Goal: Information Seeking & Learning: Compare options

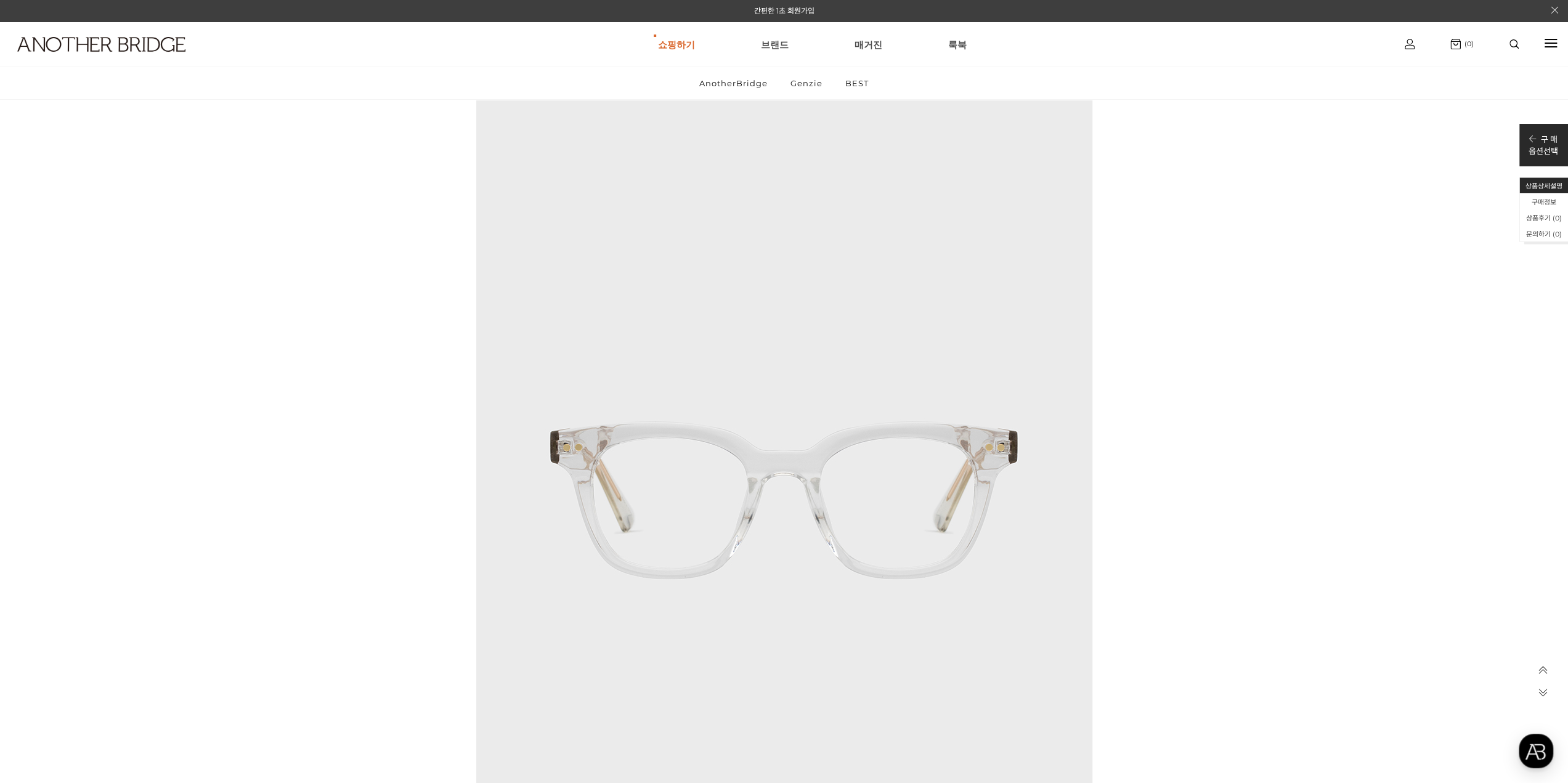
scroll to position [5605, 0]
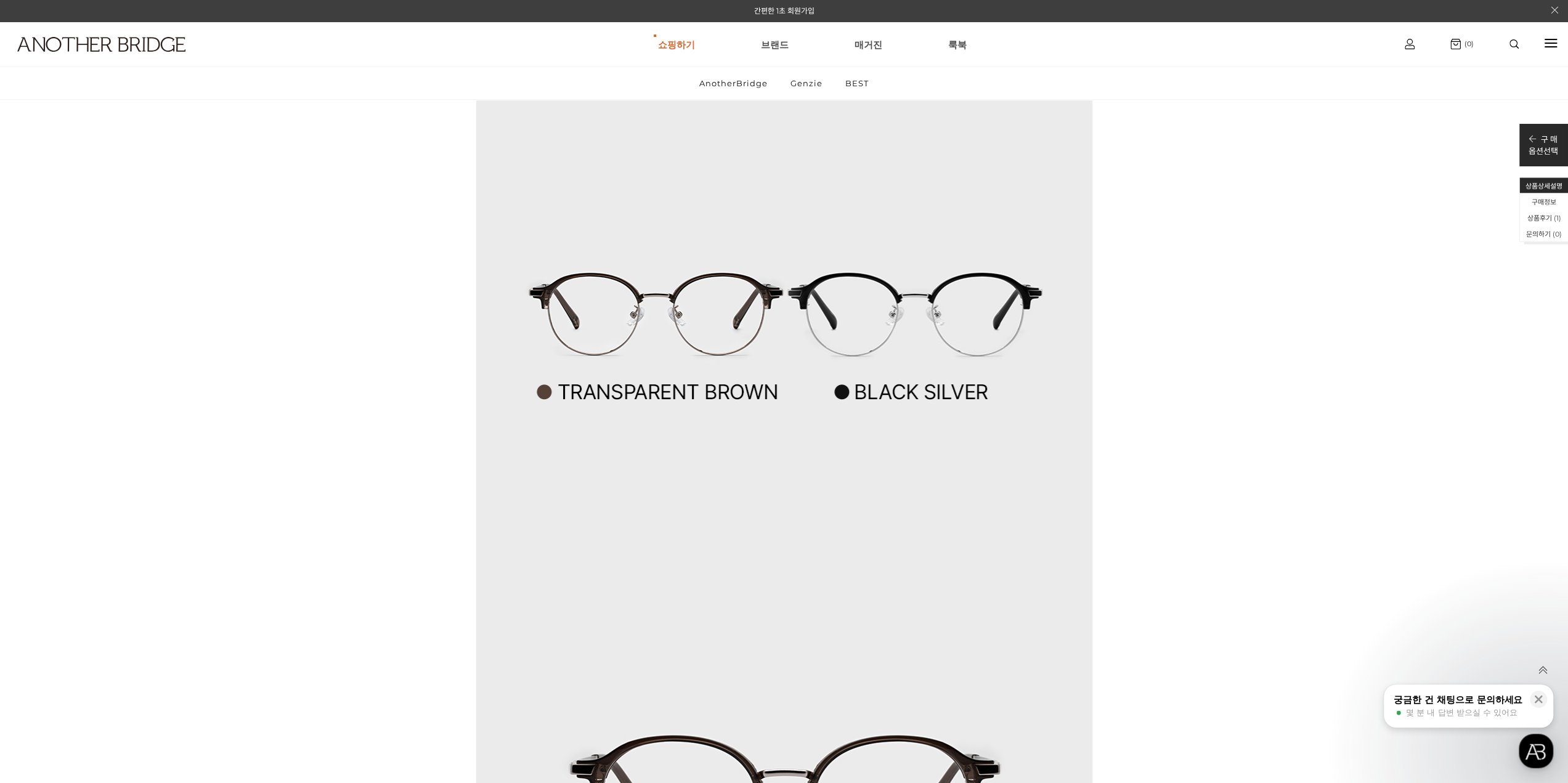
scroll to position [4189, 0]
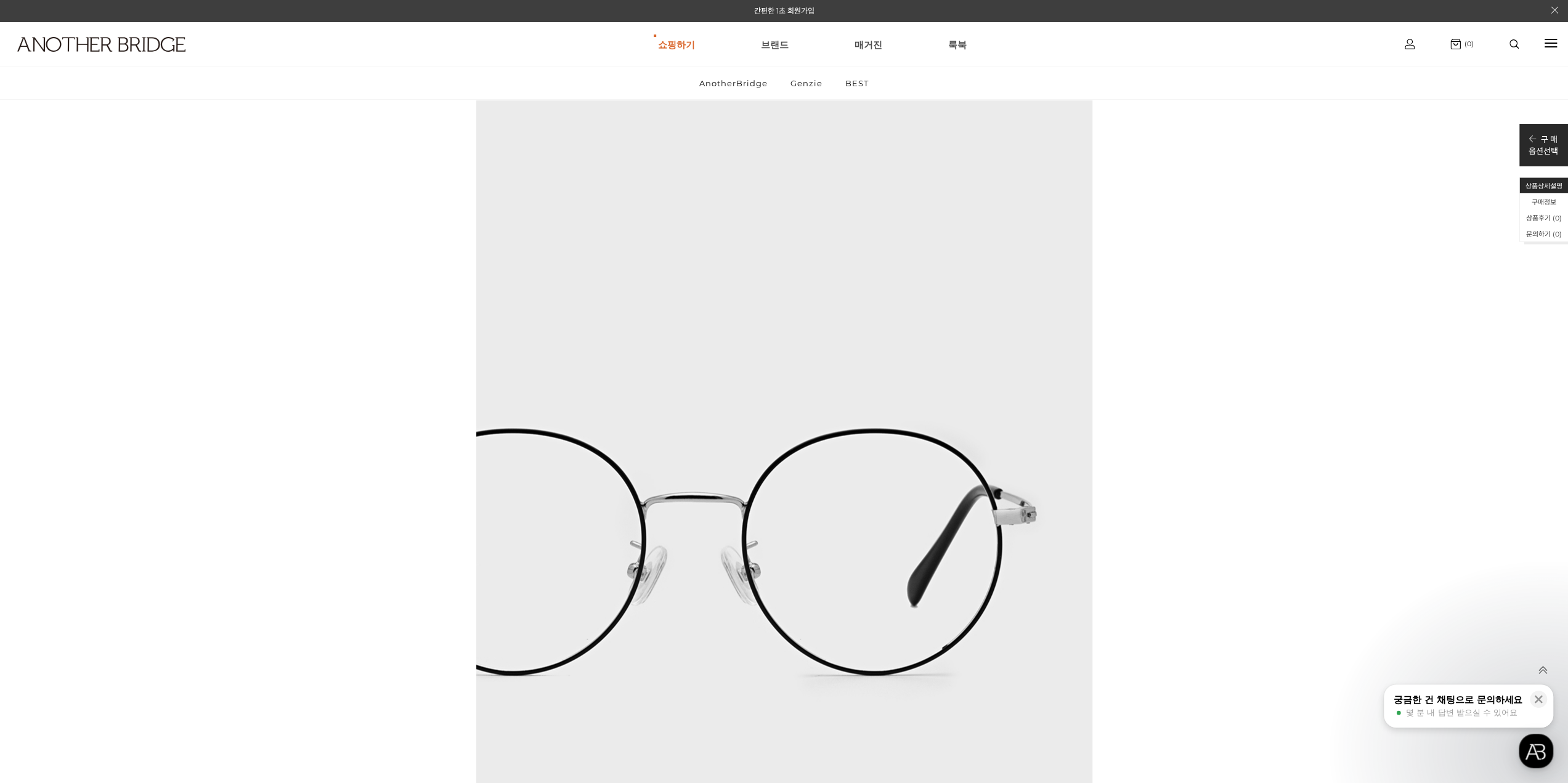
scroll to position [7330, 0]
